Goal: Information Seeking & Learning: Learn about a topic

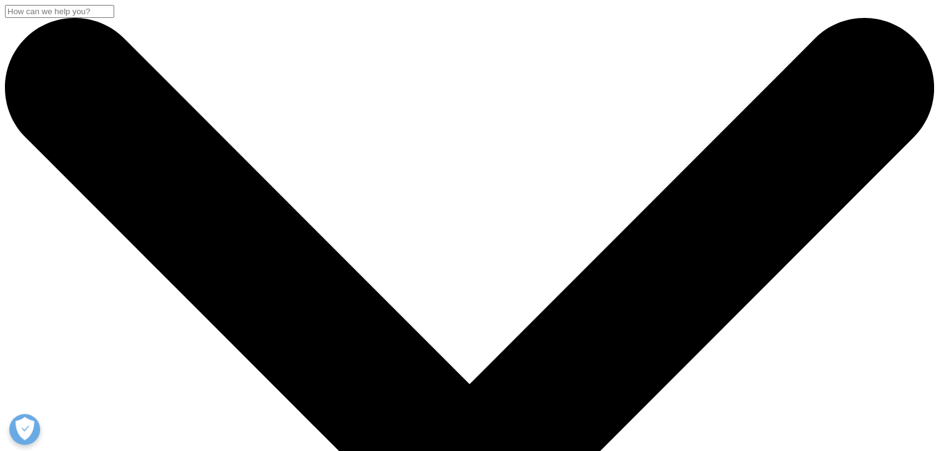
scroll to position [681, 728]
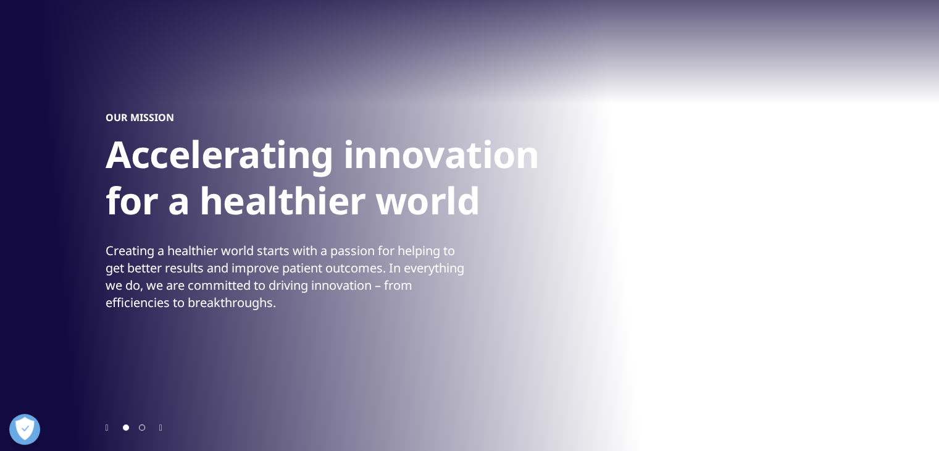
scroll to position [98, 0]
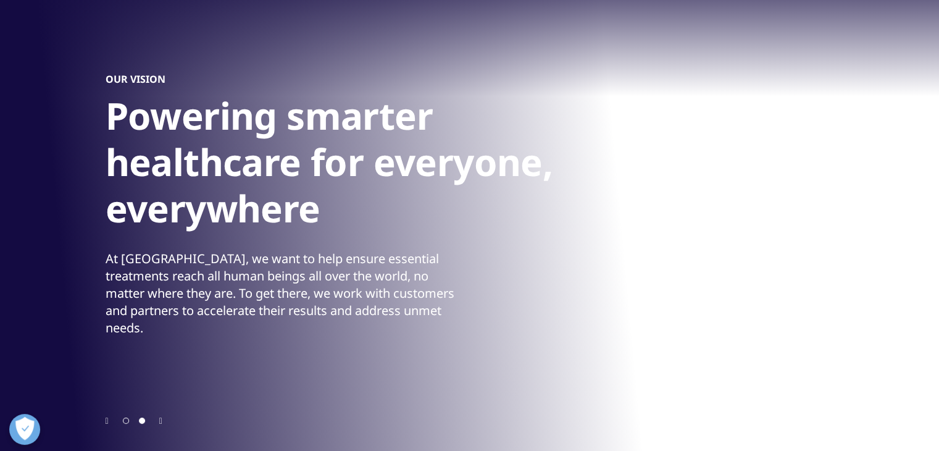
click at [113, 420] on div at bounding box center [470, 420] width 728 height 12
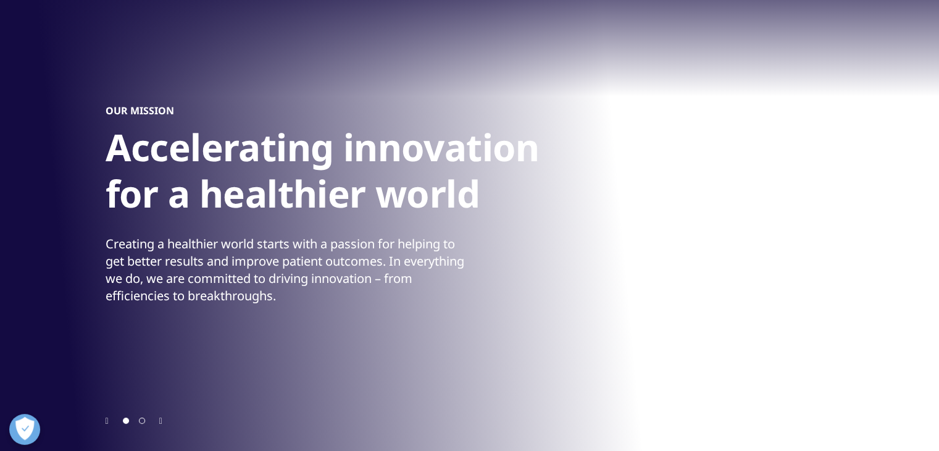
click at [110, 420] on div at bounding box center [470, 420] width 728 height 12
click at [162, 420] on icon "Next slide" at bounding box center [160, 421] width 3 height 9
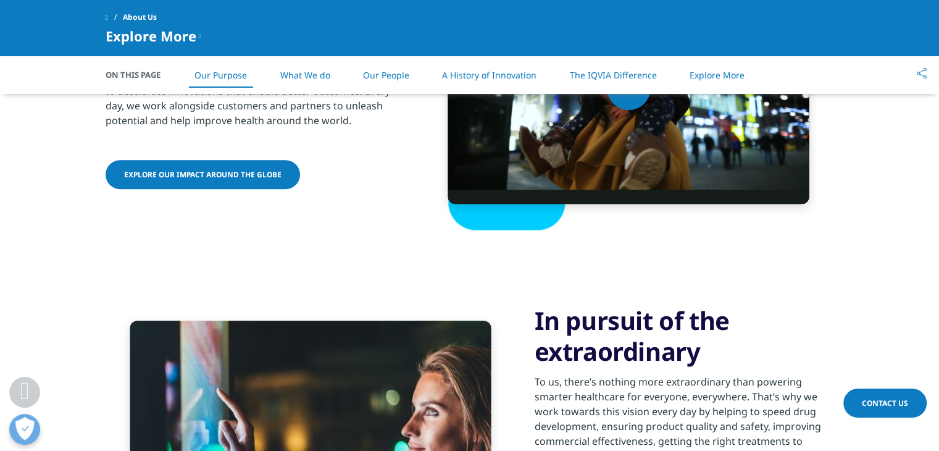
scroll to position [642, 0]
